Goal: Information Seeking & Learning: Learn about a topic

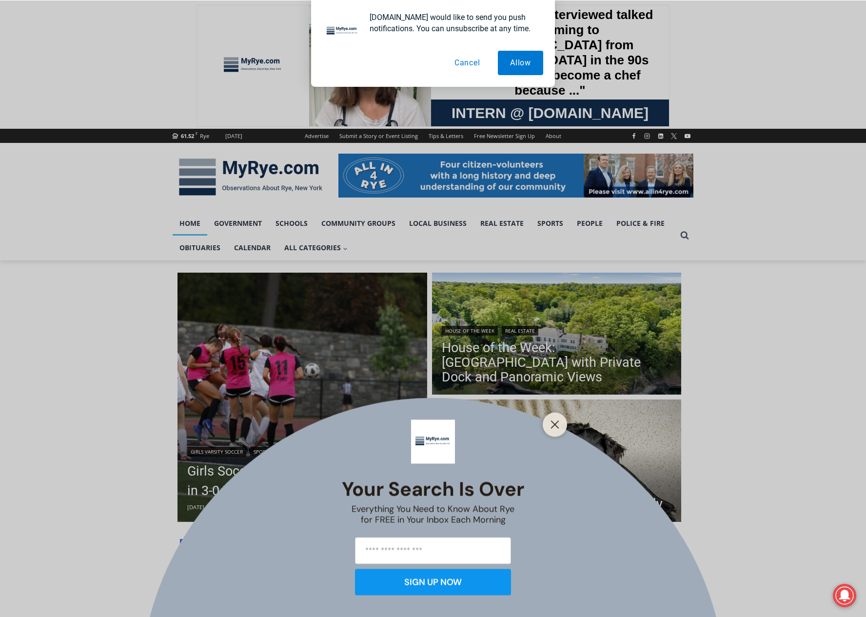
click at [547, 420] on div at bounding box center [554, 424] width 24 height 24
click at [555, 424] on line "Close" at bounding box center [554, 424] width 7 height 7
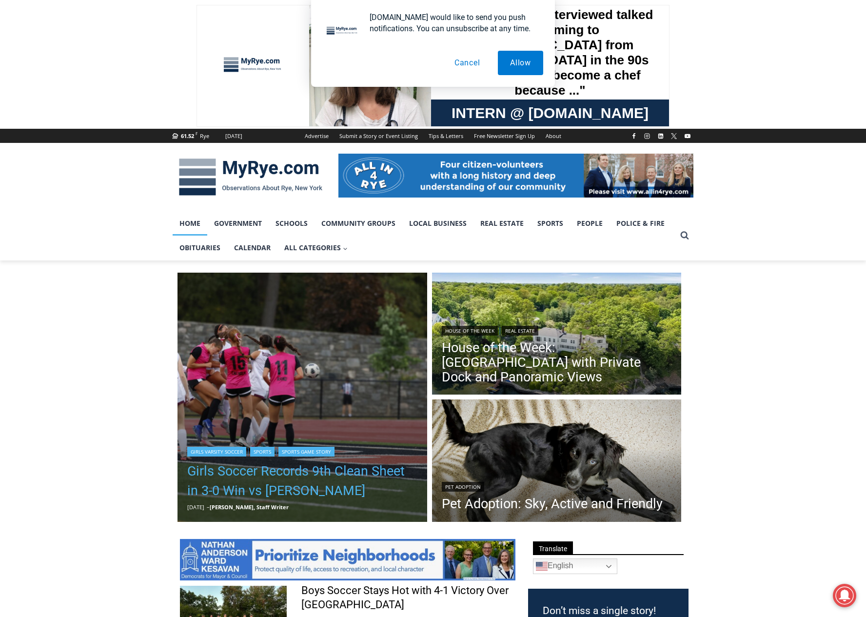
click at [343, 472] on link "Girls Soccer Records 9th Clean Sheet in 3-0 Win vs [PERSON_NAME]" at bounding box center [302, 480] width 230 height 39
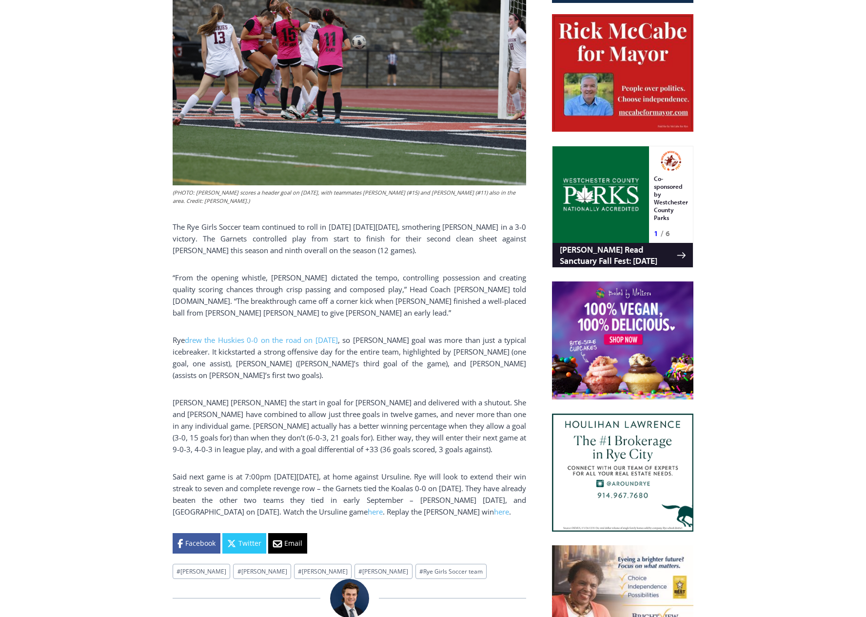
scroll to position [519, 0]
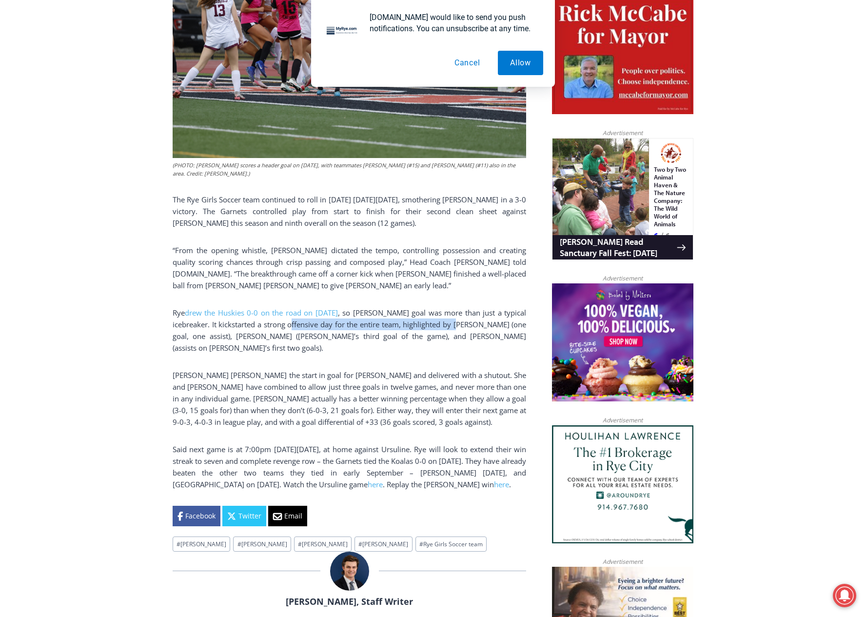
drag, startPoint x: 474, startPoint y: 319, endPoint x: 307, endPoint y: 318, distance: 167.2
click at [307, 318] on p "Rye drew the Huskies 0-0 on the road on September 15 , so Jachman’s goal was mo…" at bounding box center [349, 330] width 353 height 47
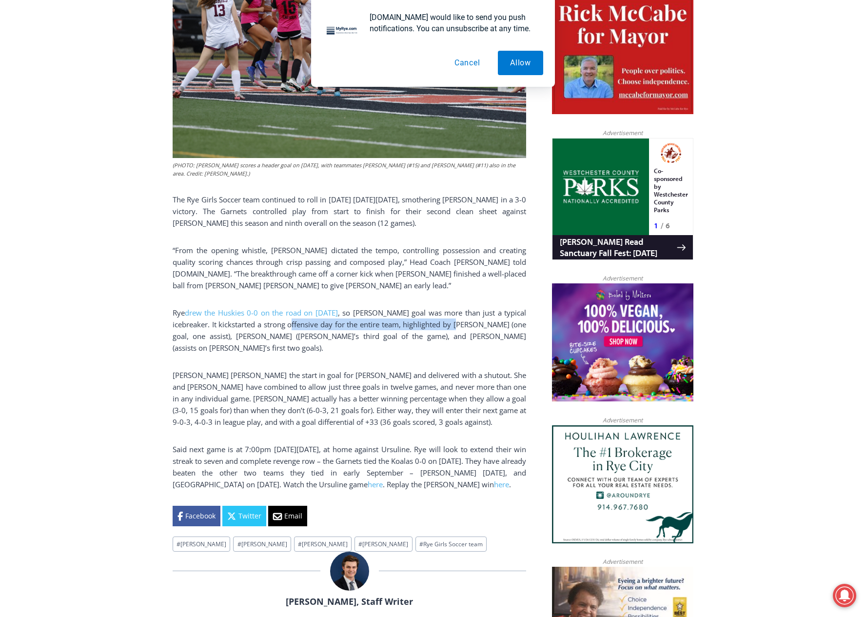
click at [307, 318] on p "Rye drew the Huskies 0-0 on the road on September 15 , so Jachman’s goal was mo…" at bounding box center [349, 330] width 353 height 47
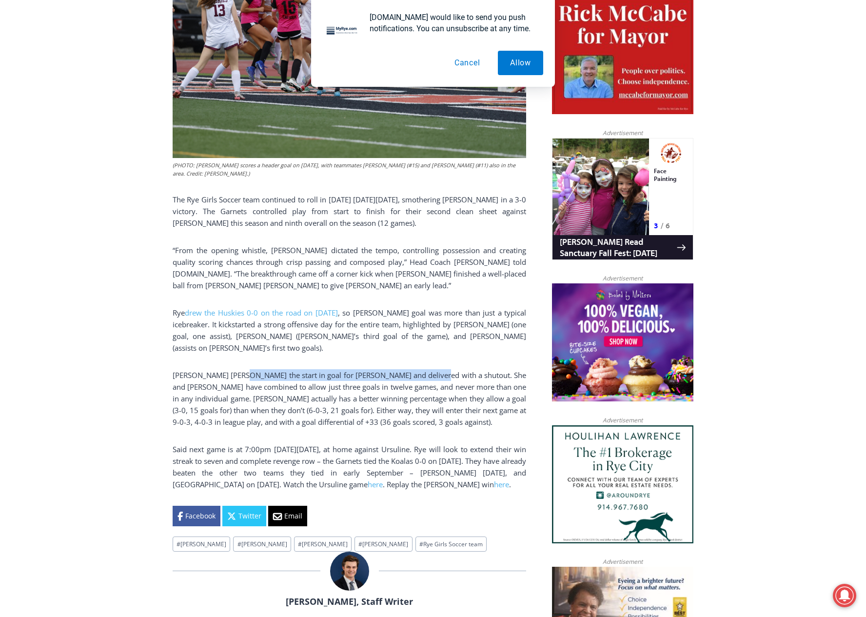
drag, startPoint x: 239, startPoint y: 370, endPoint x: 426, endPoint y: 367, distance: 187.2
click at [426, 369] on p "Blake Sasse drew the start in goal for Savage and delivered with a shutout. She…" at bounding box center [349, 398] width 353 height 58
